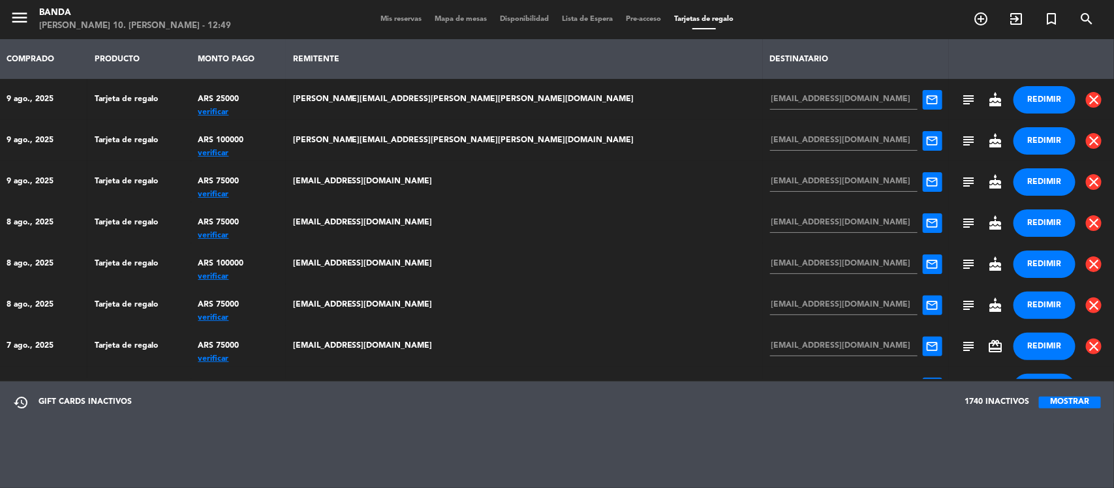
click at [403, 20] on span "Mis reservas" at bounding box center [401, 19] width 54 height 7
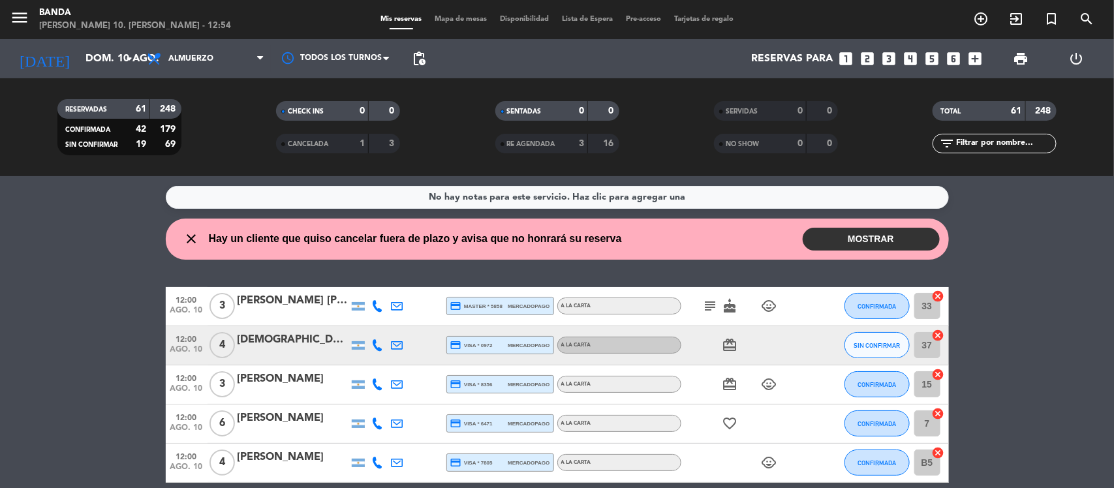
scroll to position [85, 0]
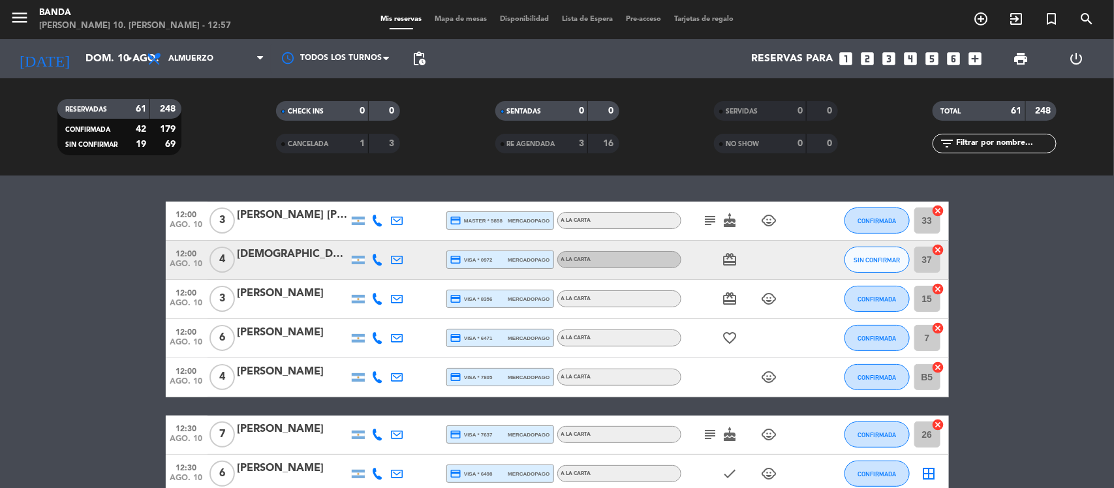
click at [422, 304] on div at bounding box center [417, 299] width 20 height 38
click at [864, 57] on icon "looks_two" at bounding box center [867, 58] width 17 height 17
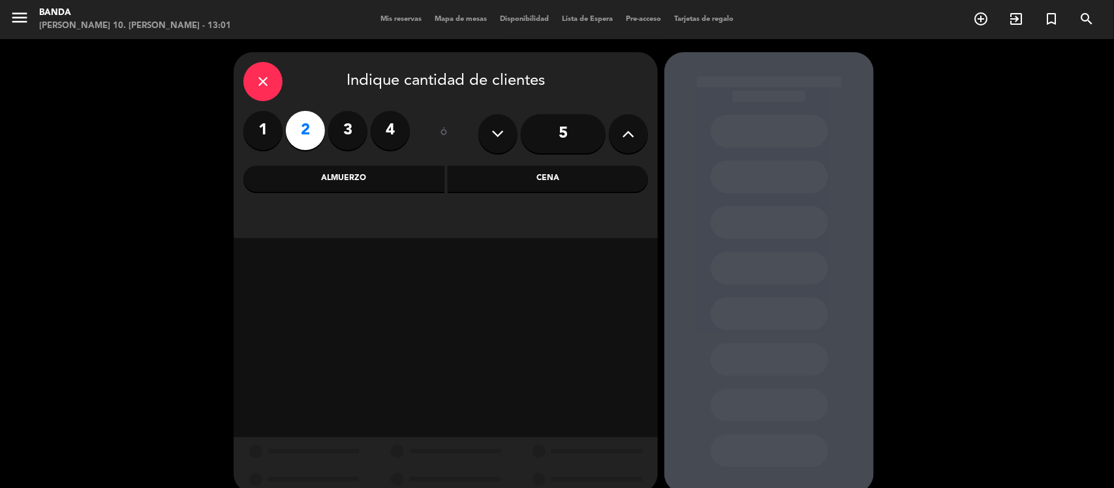
click at [529, 181] on div "Cena" at bounding box center [547, 179] width 201 height 26
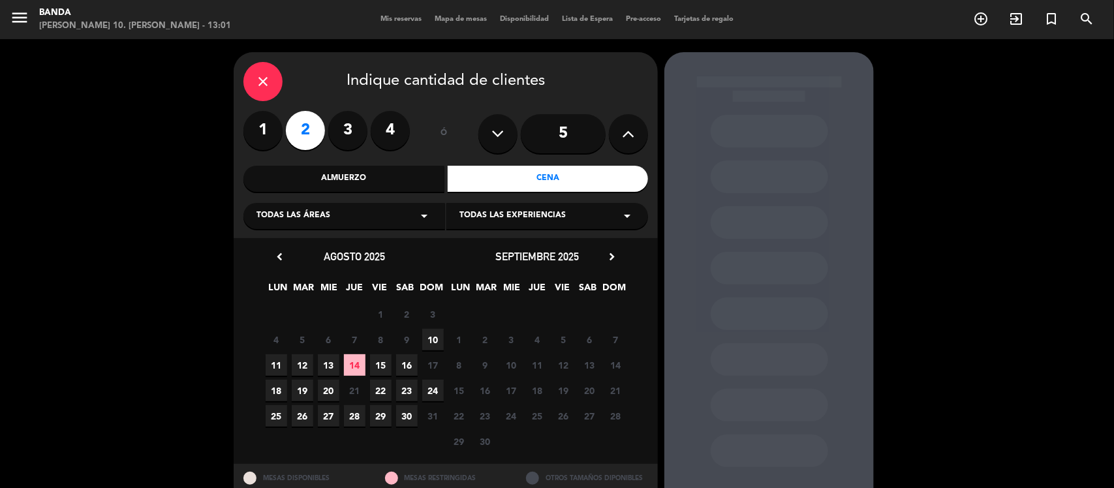
click at [350, 363] on span "14" at bounding box center [355, 365] width 22 height 22
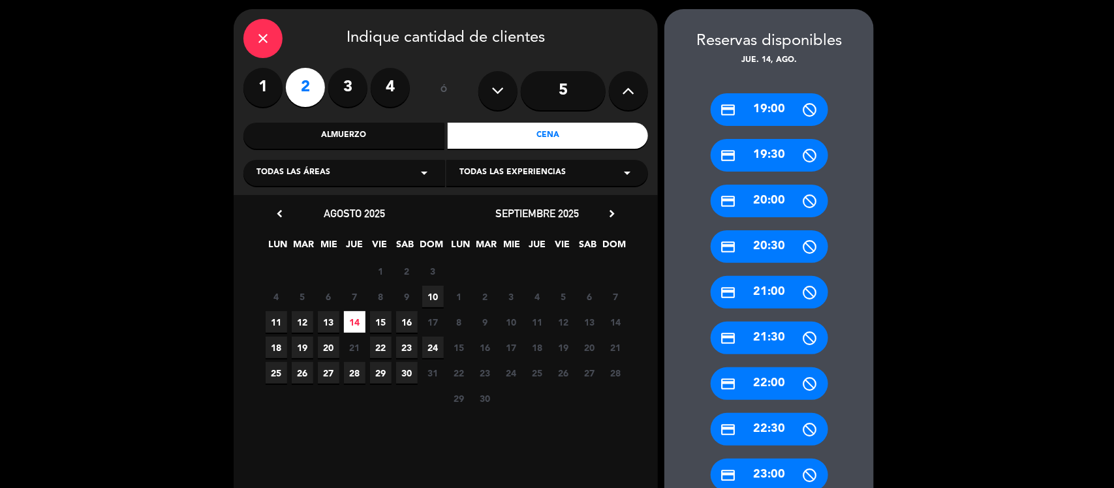
scroll to position [128, 0]
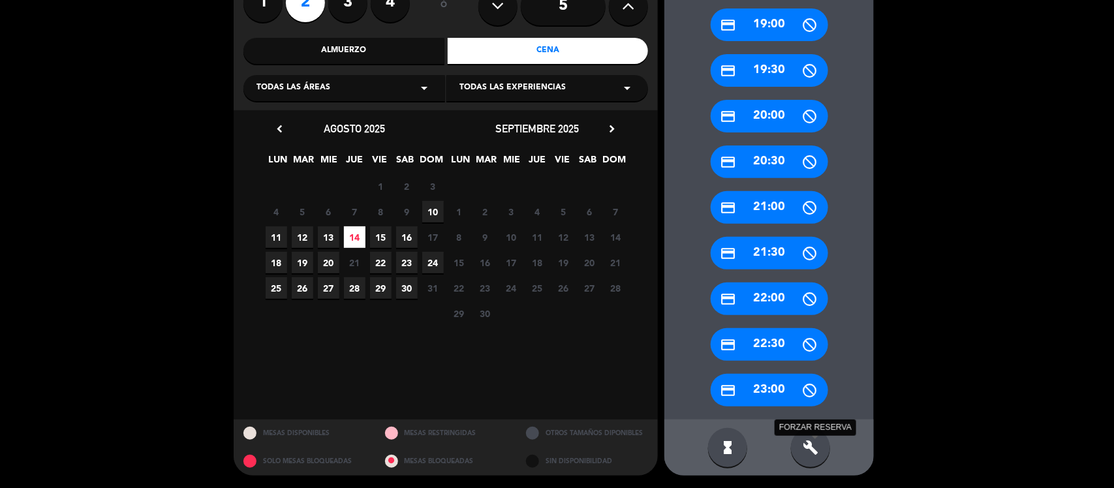
click at [804, 454] on icon "build" at bounding box center [810, 448] width 16 height 16
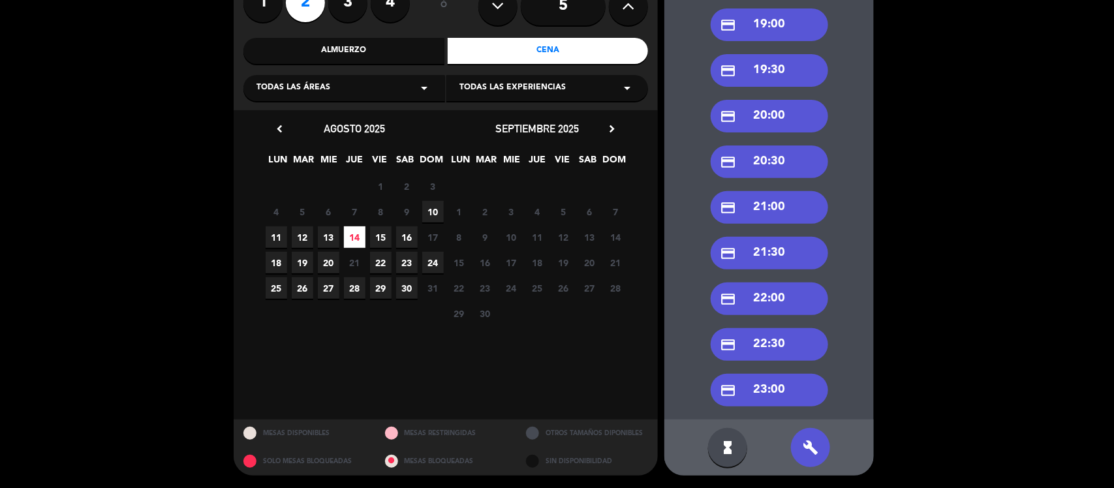
click at [760, 122] on div "credit_card 20:00" at bounding box center [768, 116] width 117 height 33
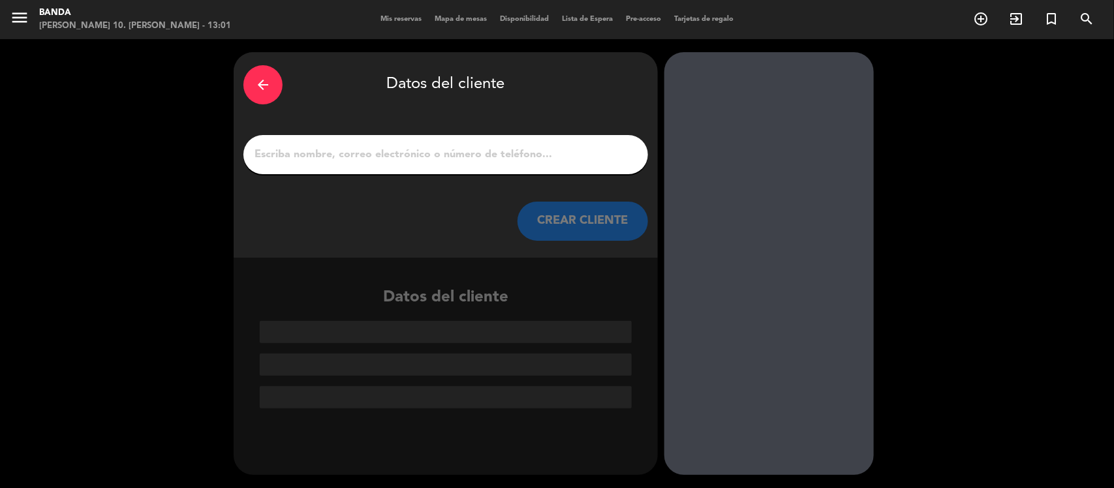
scroll to position [0, 0]
click at [375, 147] on input "1" at bounding box center [445, 154] width 385 height 18
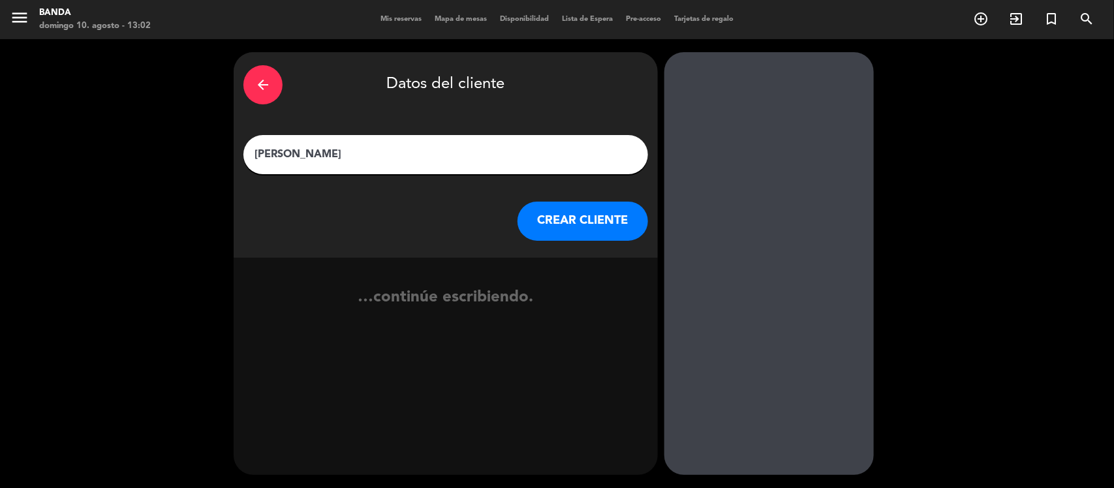
type input "[PERSON_NAME]"
click at [532, 209] on button "CREAR CLIENTE" at bounding box center [582, 221] width 130 height 39
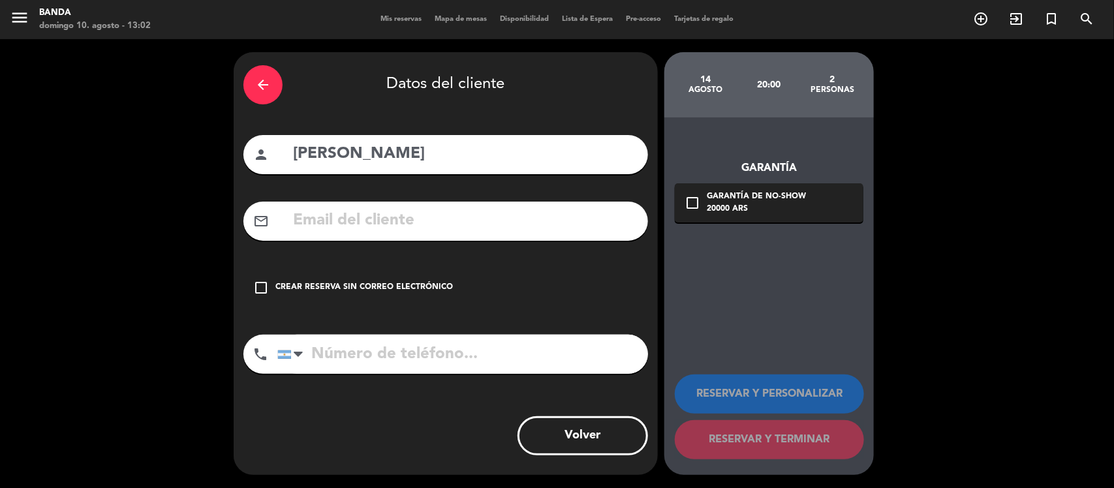
click at [532, 209] on input "text" at bounding box center [465, 220] width 346 height 27
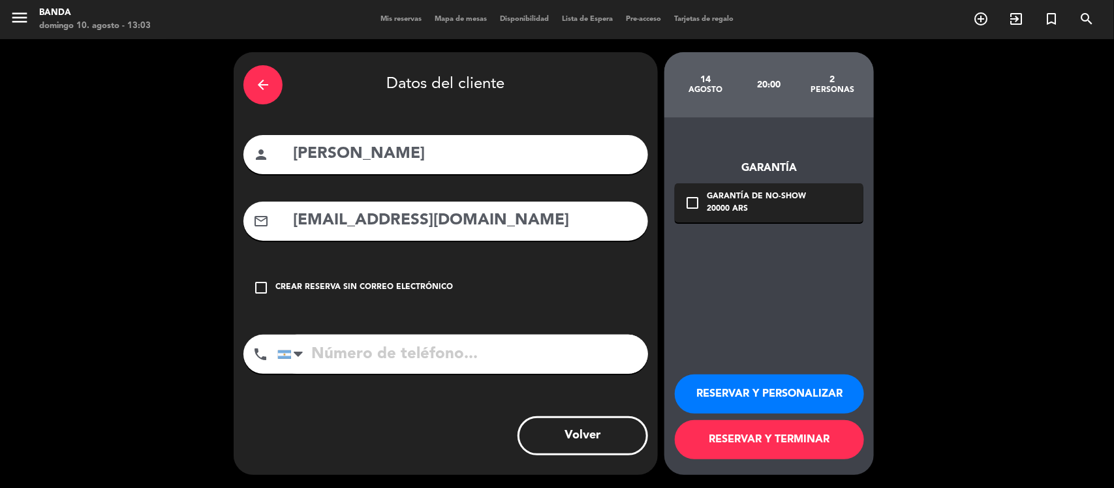
type input "[EMAIL_ADDRESS][DOMAIN_NAME]"
click at [349, 359] on input "tel" at bounding box center [462, 354] width 371 height 39
type input "1149153596"
click at [690, 204] on icon "check_box_outline_blank" at bounding box center [692, 203] width 16 height 16
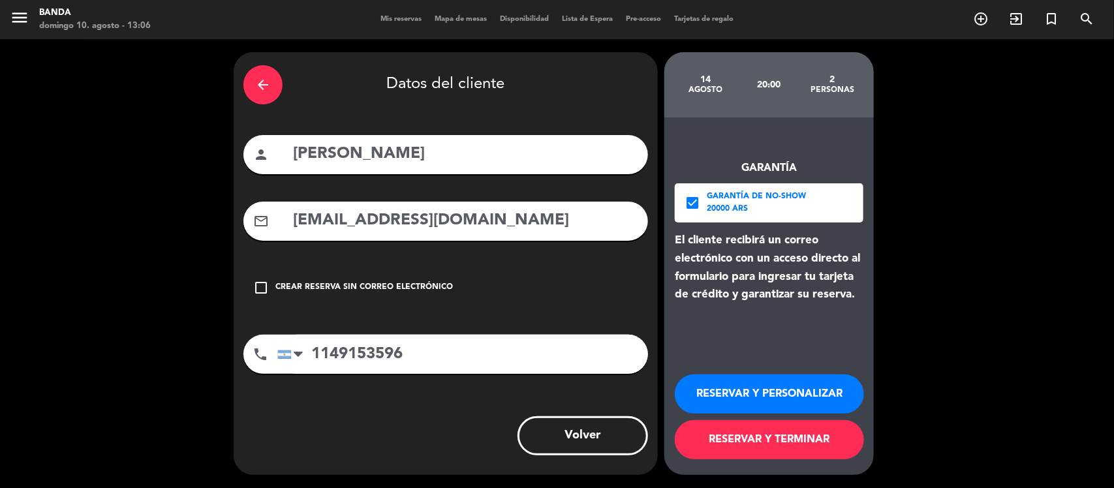
click at [729, 445] on button "RESERVAR Y TERMINAR" at bounding box center [769, 439] width 189 height 39
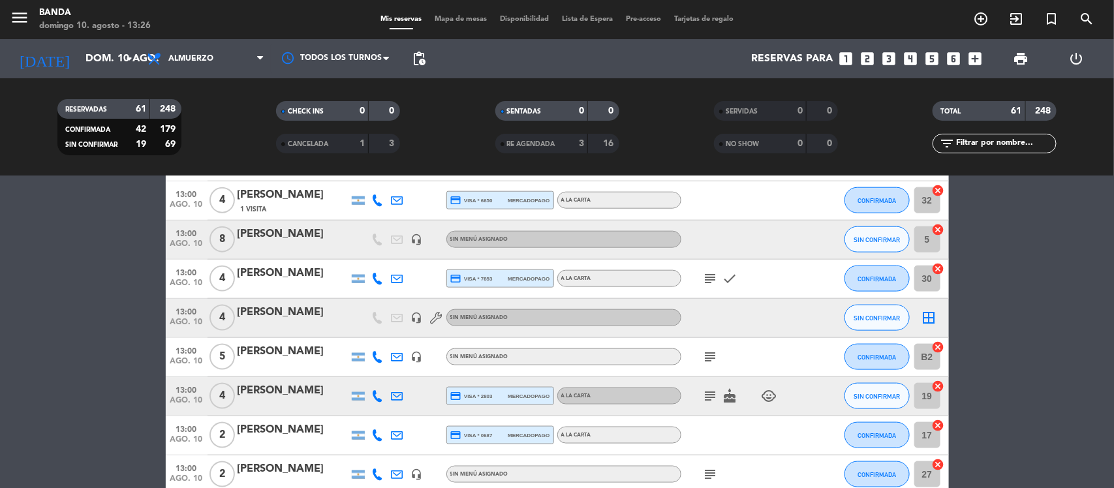
scroll to position [690, 0]
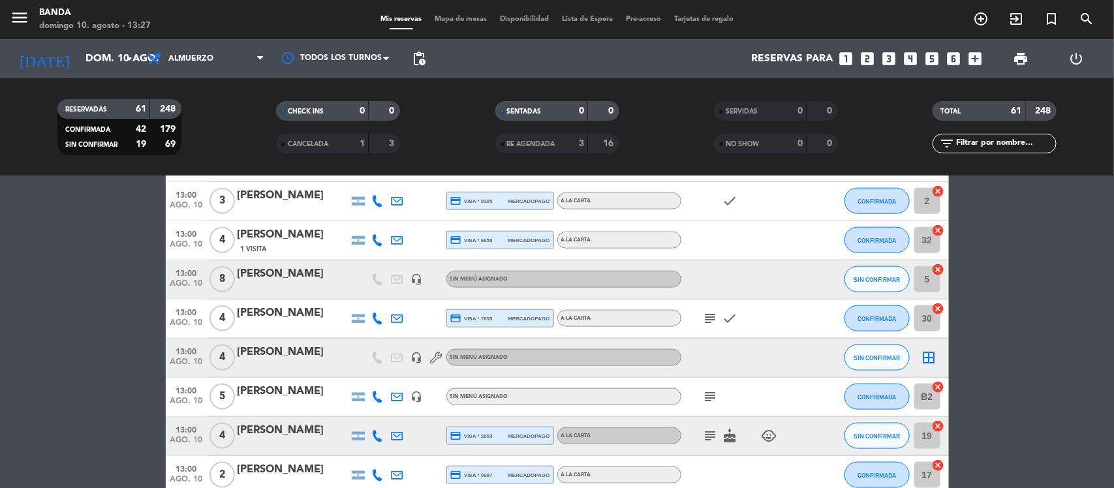
click at [188, 275] on span "13:00" at bounding box center [186, 272] width 33 height 15
click at [281, 281] on div "[PERSON_NAME]" at bounding box center [292, 273] width 111 height 17
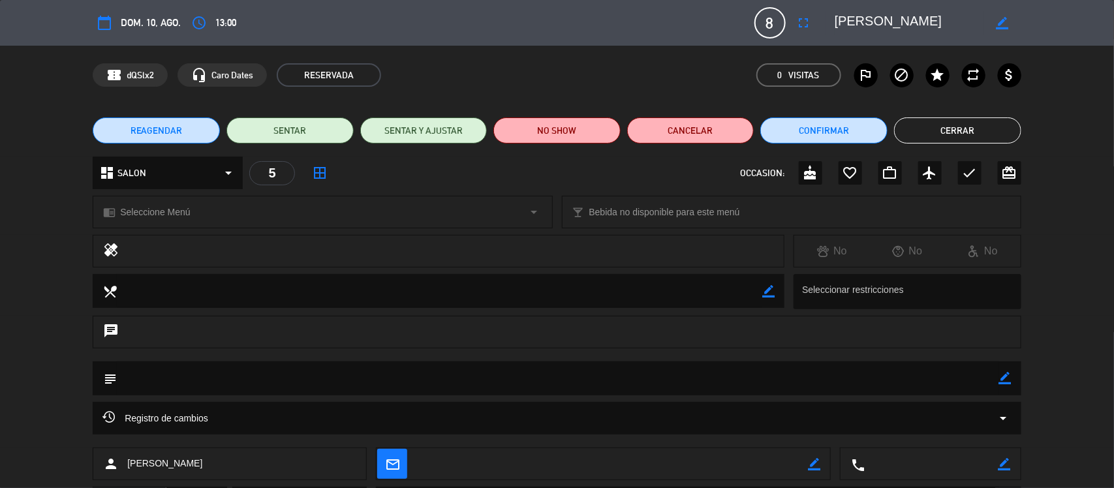
click at [105, 419] on icon at bounding box center [108, 416] width 12 height 12
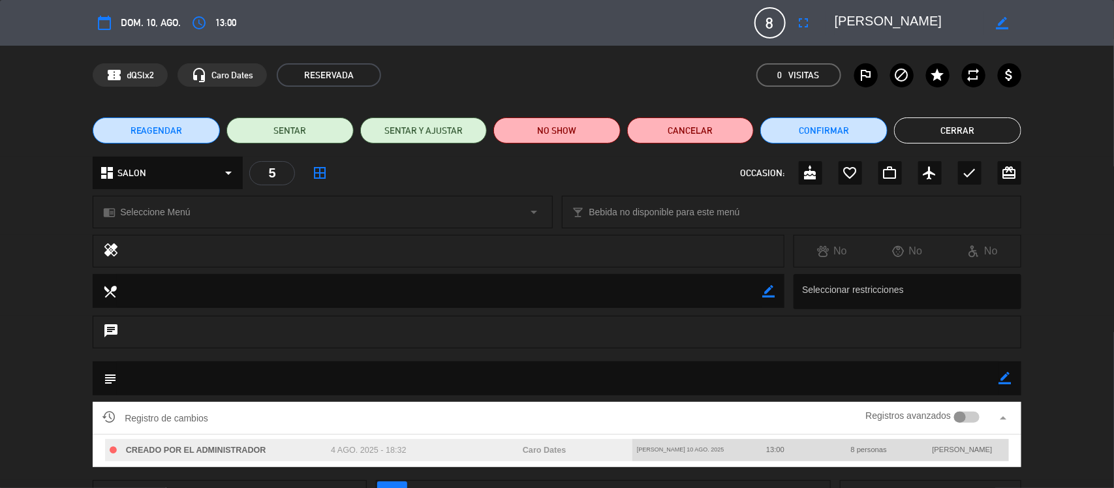
click at [954, 127] on button "Cerrar" at bounding box center [957, 130] width 127 height 26
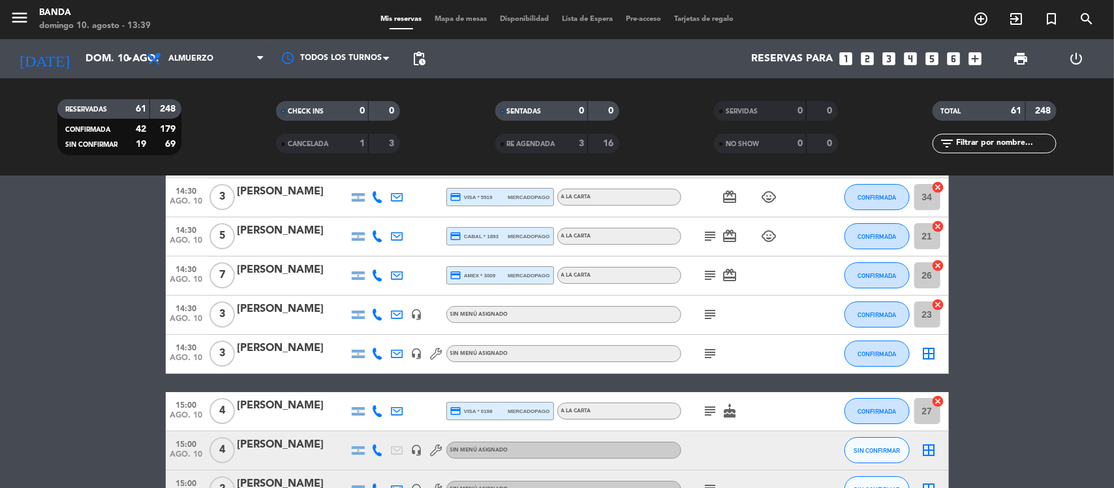
scroll to position [2000, 0]
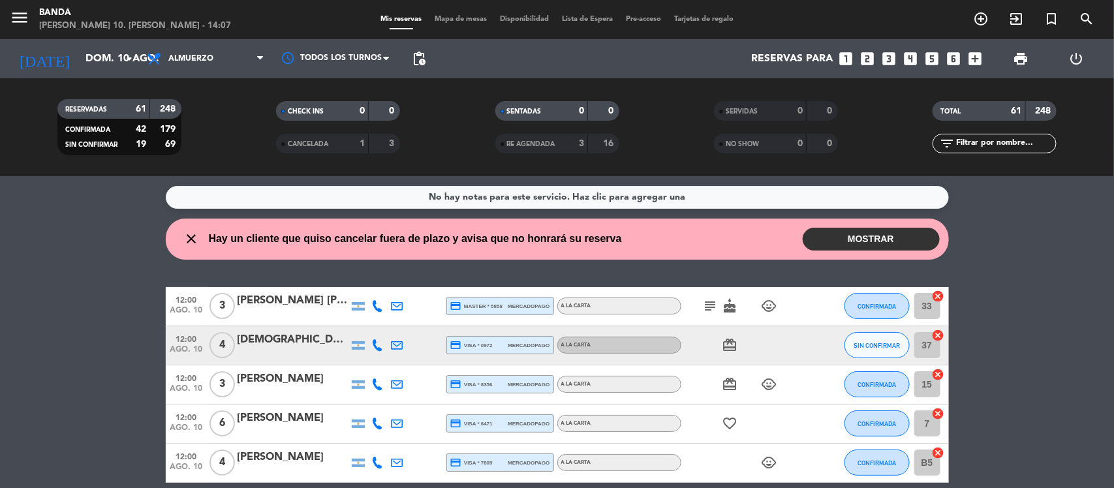
scroll to position [232, 0]
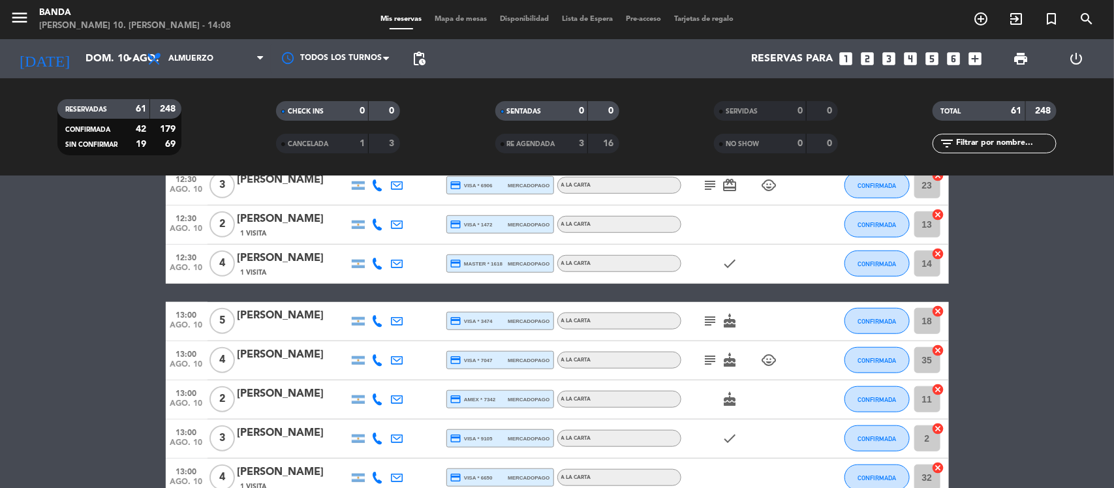
scroll to position [507, 0]
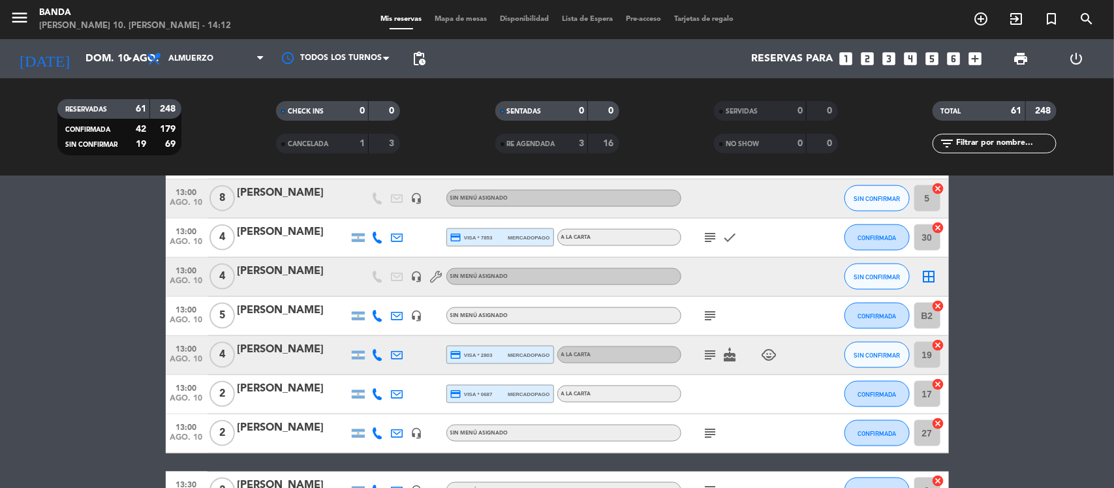
scroll to position [783, 0]
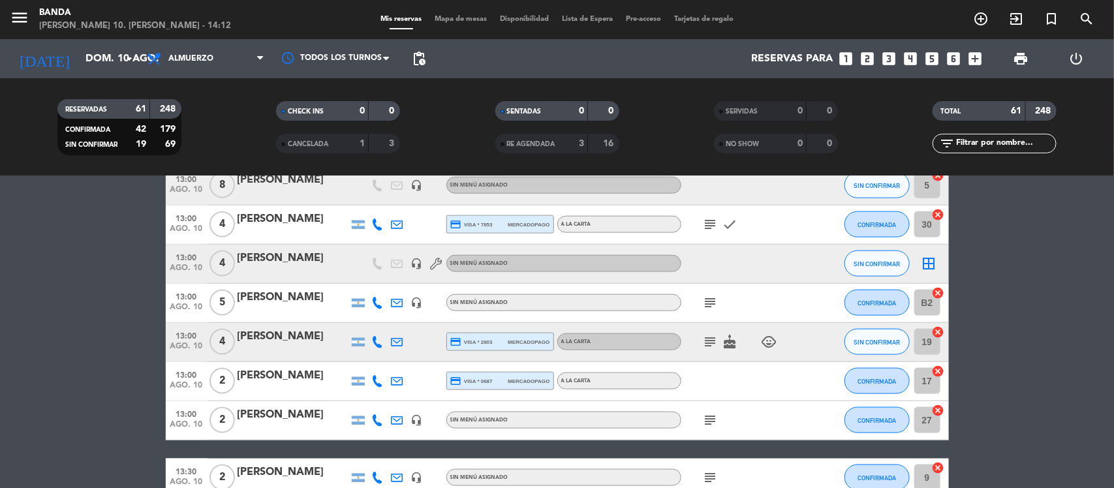
click at [851, 72] on div "Reservas para looks_one looks_two looks_3 looks_4 looks_5 looks_6 add_box" at bounding box center [710, 58] width 556 height 39
drag, startPoint x: 268, startPoint y: 353, endPoint x: 280, endPoint y: 359, distance: 14.0
click at [280, 359] on div "13:00 ago. 10 4 [PERSON_NAME] credit_card visa * 2803 mercadopago A LA CARTA su…" at bounding box center [557, 342] width 783 height 39
click at [96, 75] on div "[DATE] dom. 10 ago. arrow_drop_down" at bounding box center [75, 58] width 130 height 39
click at [79, 65] on input "dom. 10 ago." at bounding box center [148, 58] width 138 height 25
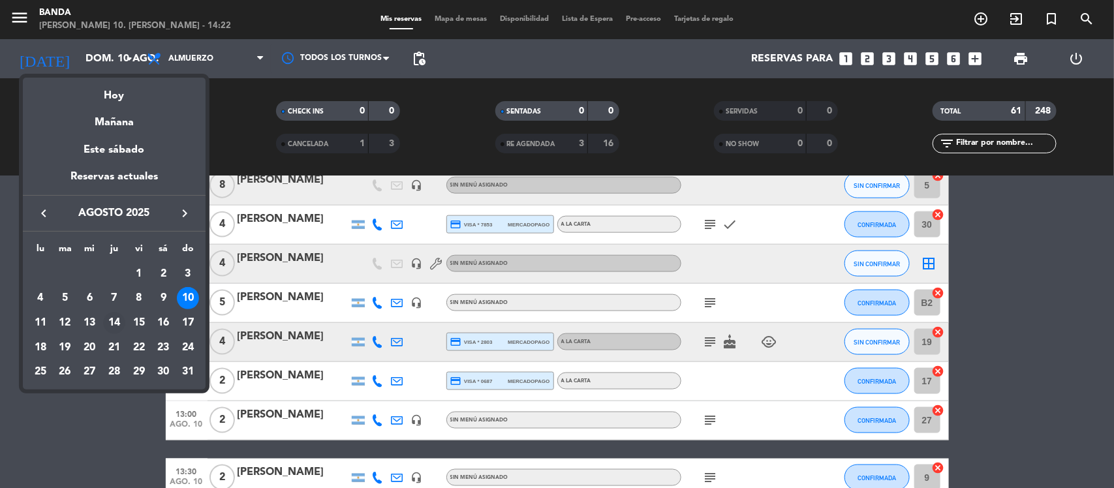
click at [113, 325] on div "14" at bounding box center [114, 323] width 22 height 22
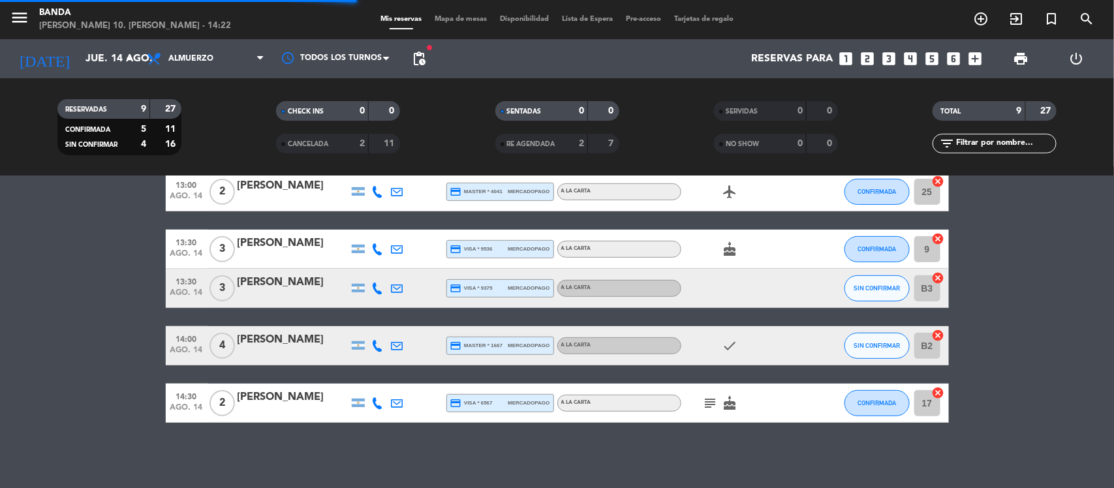
scroll to position [256, 0]
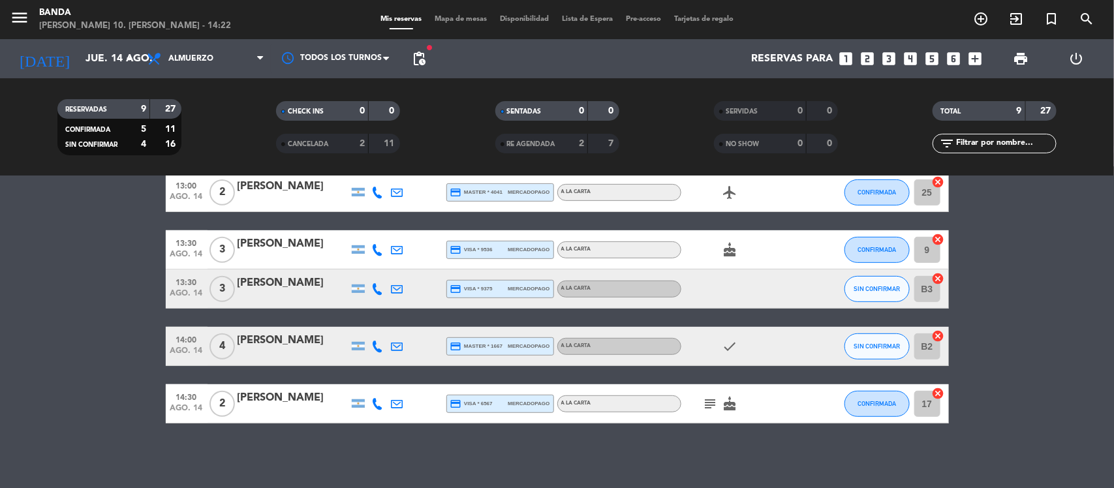
click at [209, 66] on span "Almuerzo" at bounding box center [205, 58] width 130 height 29
click at [206, 142] on div "menu [PERSON_NAME] 10. [PERSON_NAME] - 14:22 Mis reservas Mapa de mesas Disponi…" at bounding box center [557, 88] width 1114 height 176
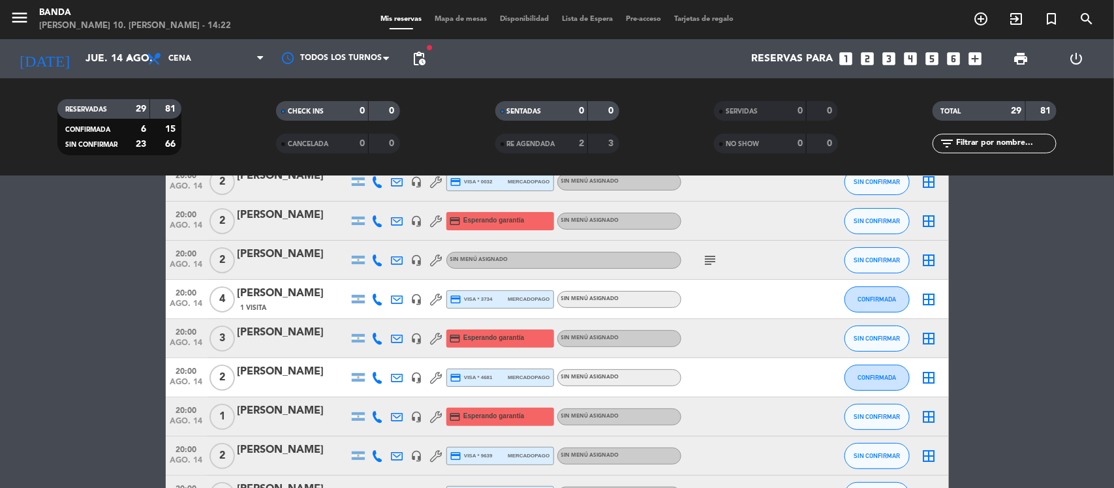
scroll to position [0, 0]
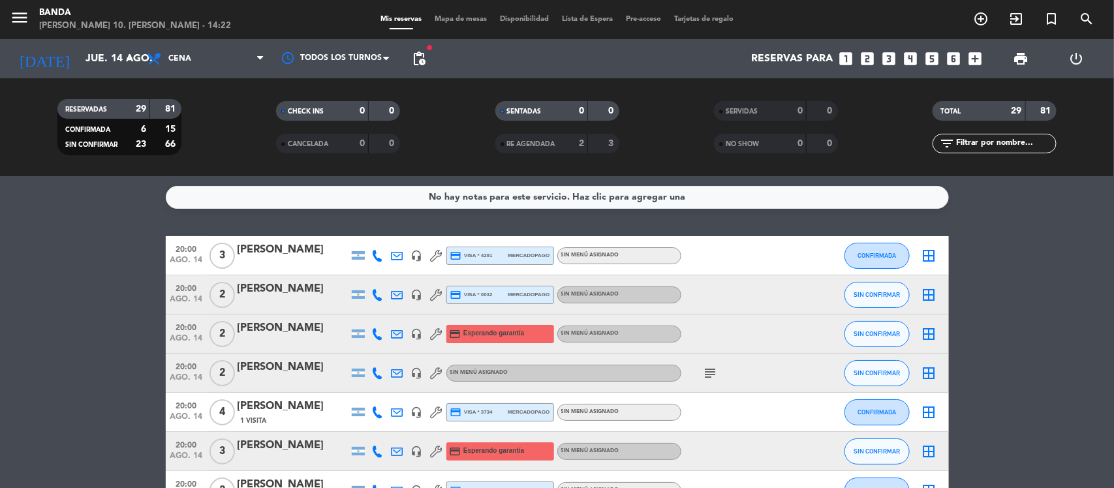
click at [1031, 51] on span "print" at bounding box center [1020, 59] width 26 height 26
click at [1025, 57] on span "print" at bounding box center [1020, 59] width 16 height 16
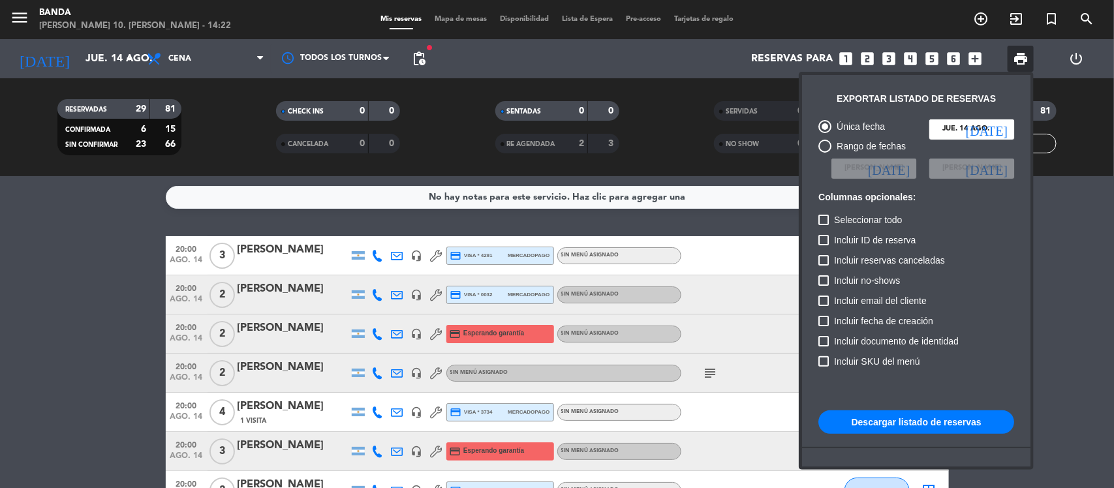
scroll to position [80, 0]
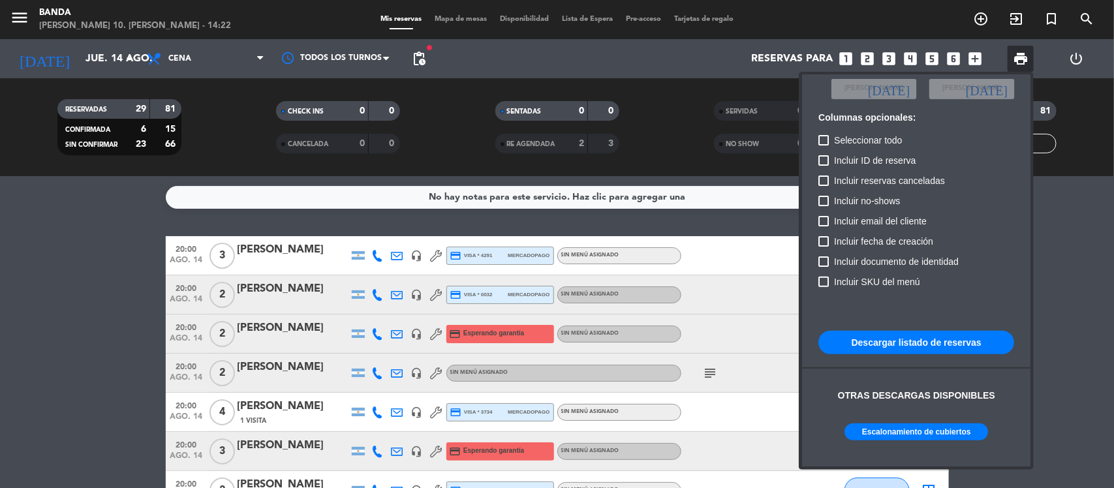
click at [868, 426] on button "Escalonamiento de cubiertos" at bounding box center [916, 431] width 144 height 17
click at [47, 416] on div at bounding box center [557, 244] width 1114 height 488
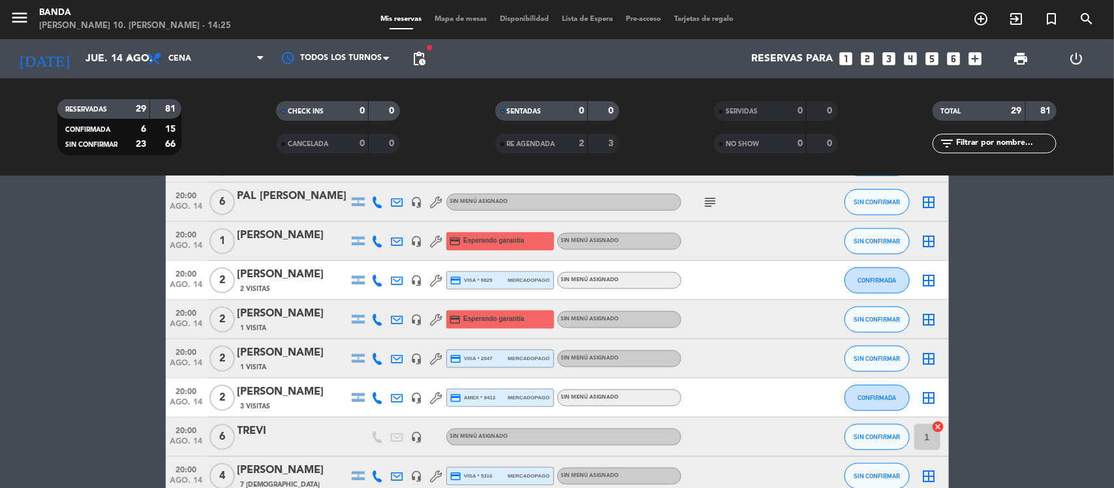
scroll to position [759, 0]
click at [712, 200] on icon "subject" at bounding box center [711, 202] width 16 height 16
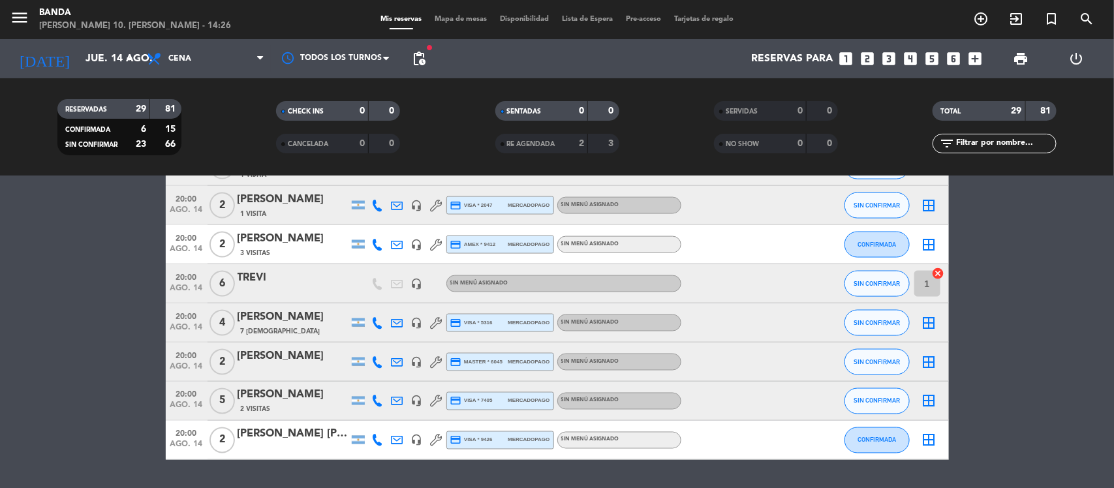
scroll to position [924, 0]
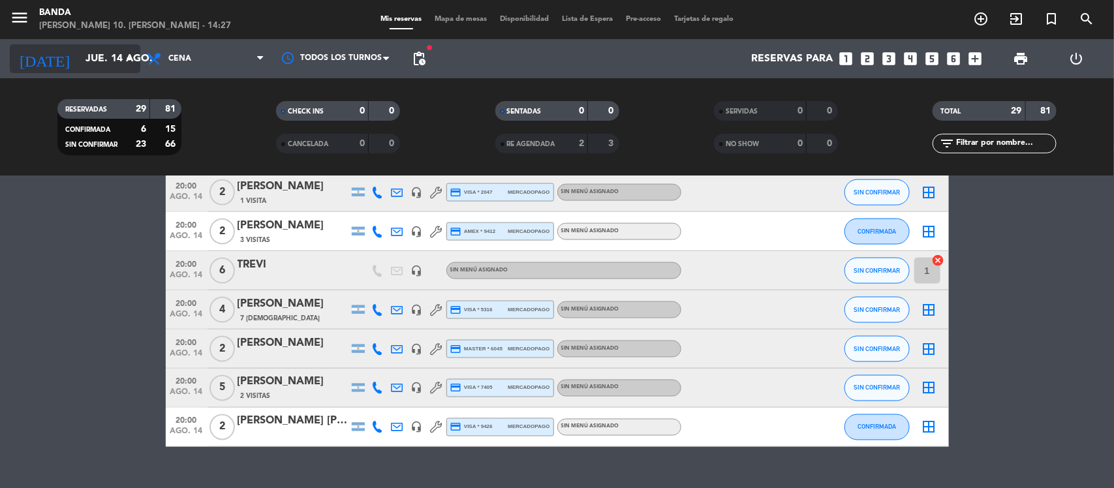
click at [112, 50] on input "jue. 14 ago." at bounding box center [148, 58] width 138 height 25
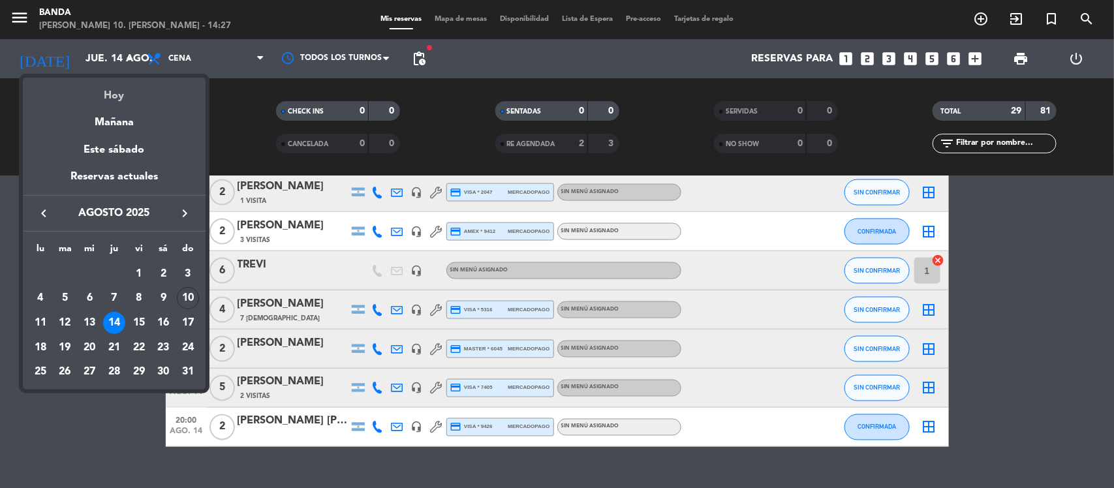
click at [136, 97] on div "Hoy" at bounding box center [114, 91] width 183 height 27
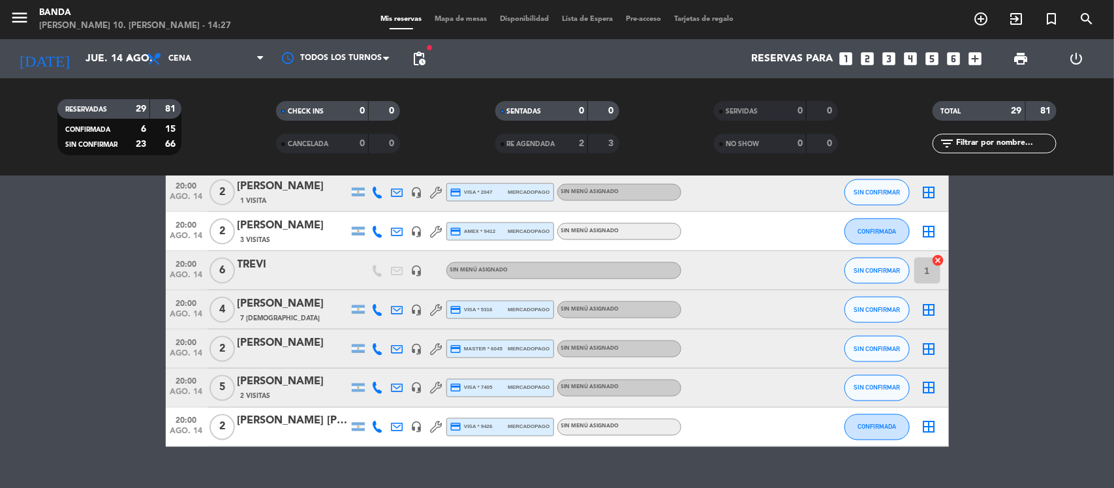
type input "dom. 10 ago."
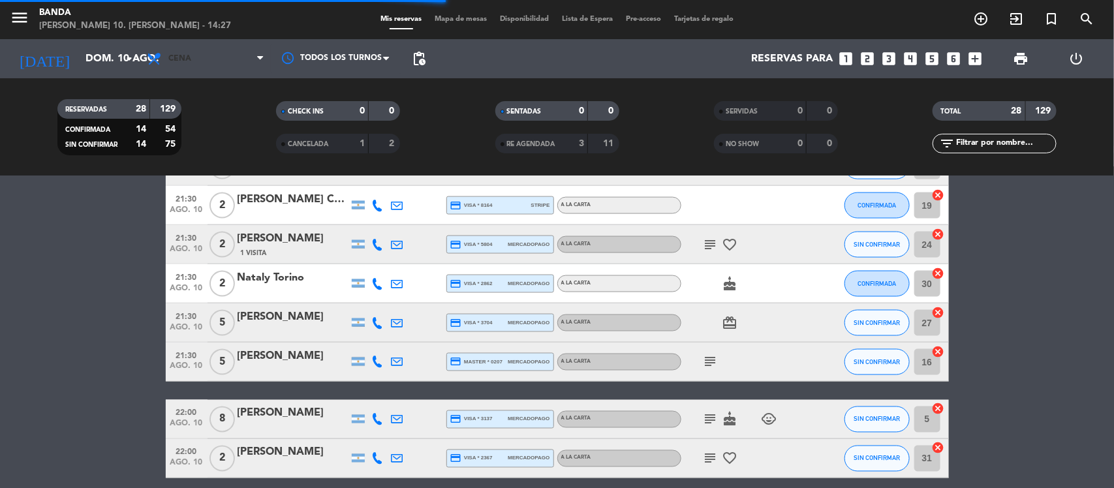
click at [199, 65] on span "Cena" at bounding box center [205, 58] width 130 height 29
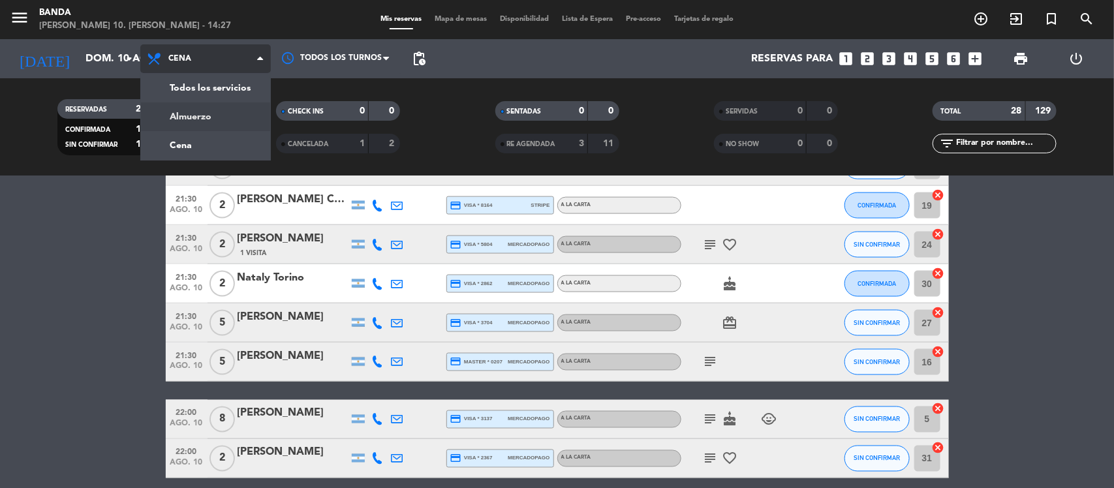
click at [213, 116] on div "menu [PERSON_NAME] 10. [PERSON_NAME] - 14:27 Mis reservas Mapa de mesas Disponi…" at bounding box center [557, 88] width 1114 height 176
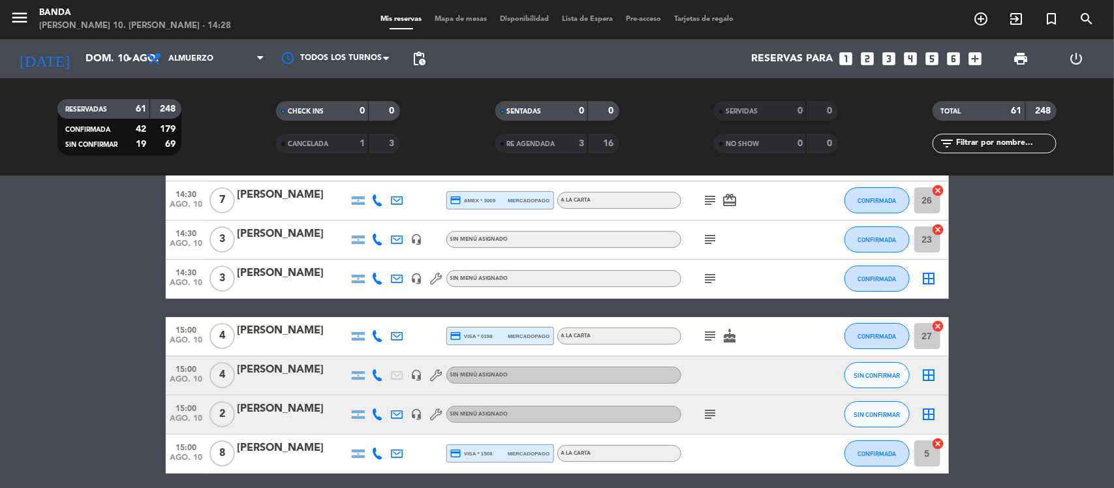
scroll to position [2073, 0]
